Goal: Task Accomplishment & Management: Manage account settings

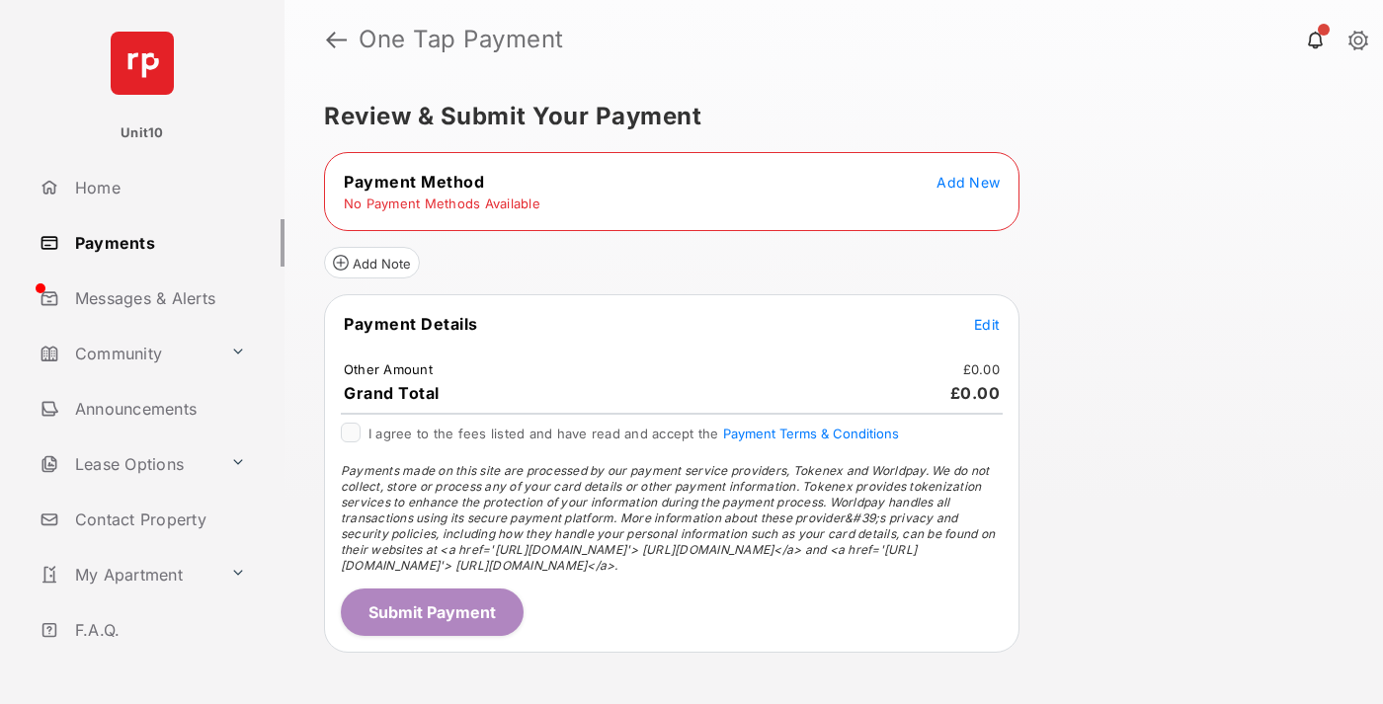
click at [968, 182] on span "Add New" at bounding box center [968, 182] width 63 height 17
